Goal: Task Accomplishment & Management: Use online tool/utility

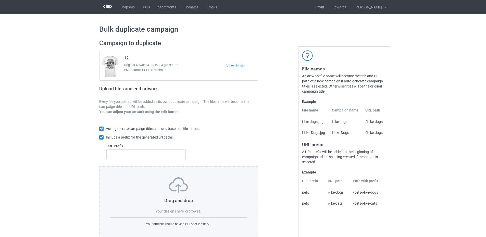
scroll to position [12, 0]
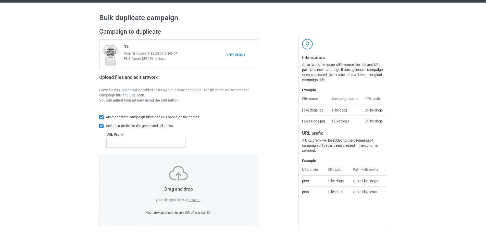
click at [193, 199] on label "browse" at bounding box center [195, 200] width 12 height 4
click at [0, 0] on input "browse" at bounding box center [0, 0] width 0 height 0
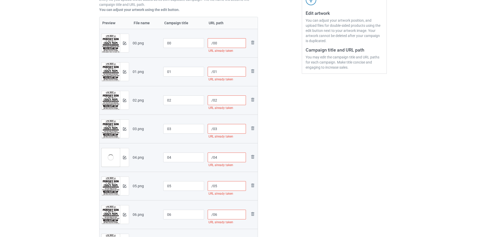
scroll to position [51, 0]
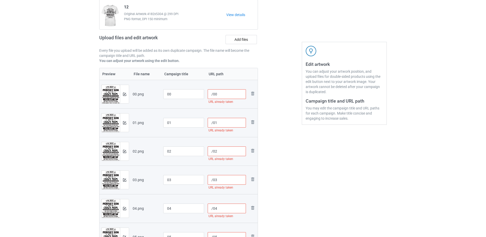
click at [213, 98] on input "/00" at bounding box center [227, 94] width 39 height 10
click at [221, 93] on input "/sku" at bounding box center [227, 94] width 39 height 10
drag, startPoint x: 230, startPoint y: 94, endPoint x: 213, endPoint y: 94, distance: 16.3
click at [213, 94] on input "/sku09-npf-00" at bounding box center [227, 94] width 39 height 10
type input "/sku09-npf-00"
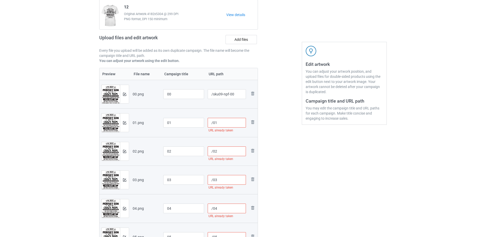
click at [213, 123] on input "/01" at bounding box center [227, 123] width 39 height 10
paste input "sku09-npf-"
type input "/sku09-npf-01"
click at [213, 148] on input "/02" at bounding box center [227, 151] width 39 height 10
paste input "sku09-npf-"
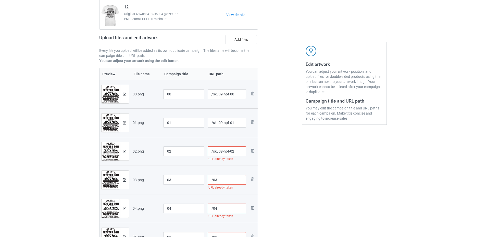
type input "/sku09-npf-02"
click at [213, 179] on input "/03" at bounding box center [227, 180] width 39 height 10
paste input "sku09-npf-"
type input "/sku09-npf-03"
drag, startPoint x: 213, startPoint y: 208, endPoint x: 216, endPoint y: 216, distance: 9.0
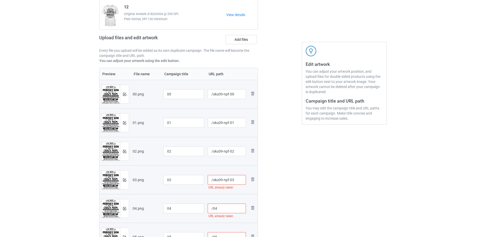
click at [213, 209] on input "/04" at bounding box center [227, 209] width 39 height 10
paste input "sku09-npf-"
type input "/sku09-npf-04"
click at [213, 234] on input "/05" at bounding box center [227, 237] width 39 height 10
paste input "sku09-npf-"
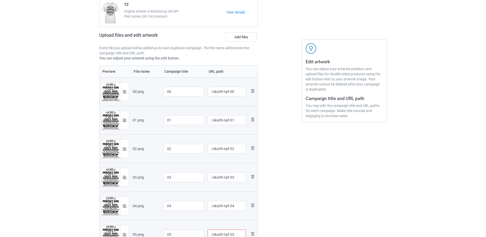
scroll to position [156, 0]
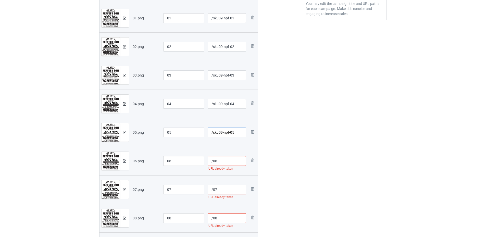
type input "/sku09-npf-05"
click at [213, 158] on input "/06" at bounding box center [227, 161] width 39 height 10
paste input "sku09-npf-"
type input "/sku09-npf-06"
drag, startPoint x: 212, startPoint y: 188, endPoint x: 213, endPoint y: 195, distance: 7.4
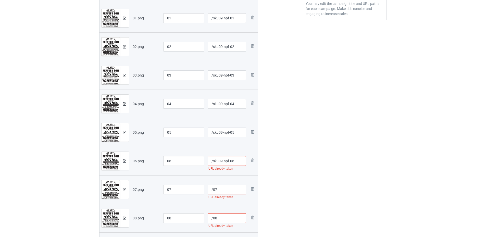
click at [212, 189] on input "/07" at bounding box center [227, 190] width 39 height 10
paste input "sku09-npf-"
type input "/sku09-npf-07"
click at [212, 220] on input "/08" at bounding box center [227, 218] width 39 height 10
paste input "sku09-npf-"
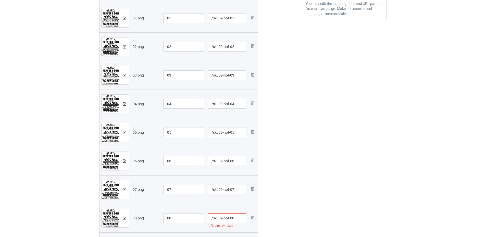
scroll to position [258, 0]
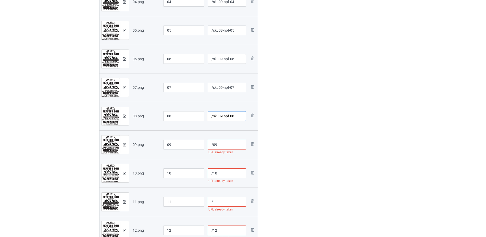
type input "/sku09-npf-08"
click at [213, 143] on input "/09" at bounding box center [227, 145] width 39 height 10
paste input "sku09-npf-"
type input "/sku09-npf-09"
click at [213, 173] on input "/10" at bounding box center [227, 173] width 39 height 10
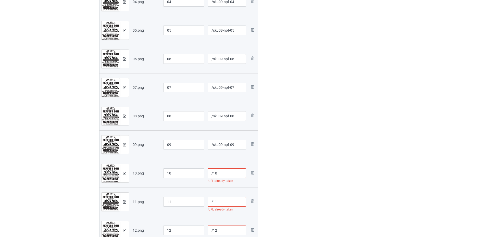
paste input "sku09-npf-"
type input "/sku09-npf-10"
click at [212, 202] on input "/11" at bounding box center [227, 202] width 39 height 10
paste input "sku09-npf-"
type input "/sku09-npf-11"
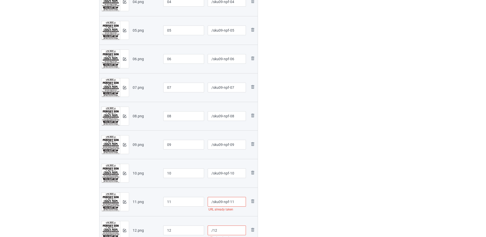
click at [213, 228] on input "/12" at bounding box center [227, 231] width 39 height 10
paste input "sku09-npf-"
type input "/sku09-npf-12"
click at [278, 178] on div at bounding box center [280, 19] width 37 height 482
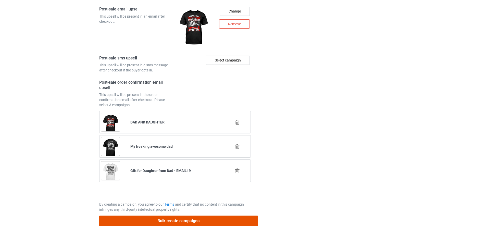
click at [183, 219] on button "Bulk create campaigns" at bounding box center [178, 221] width 159 height 10
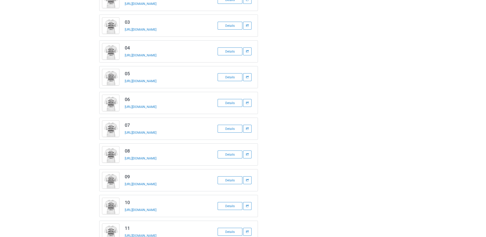
scroll to position [145, 0]
